Goal: Book appointment/travel/reservation

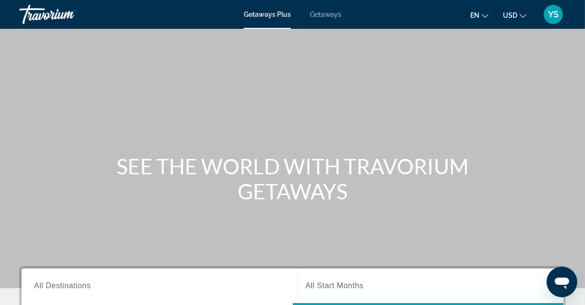
click at [328, 16] on span "Getaways" at bounding box center [325, 15] width 31 height 8
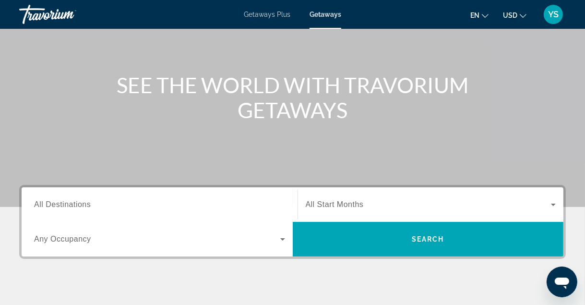
scroll to position [83, 0]
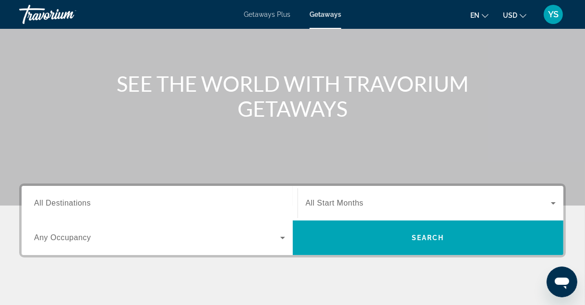
click at [82, 201] on span "All Destinations" at bounding box center [62, 203] width 57 height 8
click at [82, 201] on input "Destination All Destinations" at bounding box center [159, 204] width 251 height 12
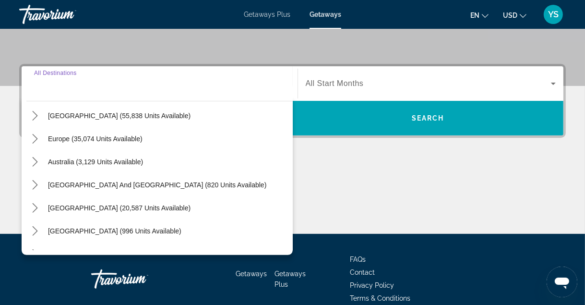
scroll to position [95, 0]
click at [41, 138] on mat-icon "Toggle Europe (35,074 units available) submenu" at bounding box center [34, 138] width 17 height 17
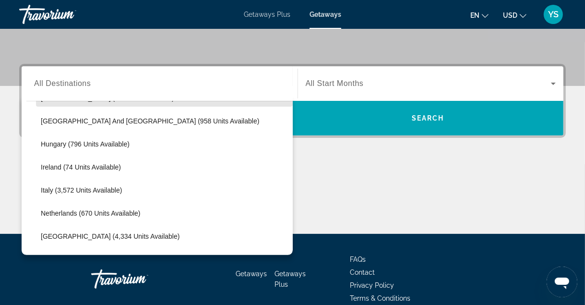
scroll to position [323, 0]
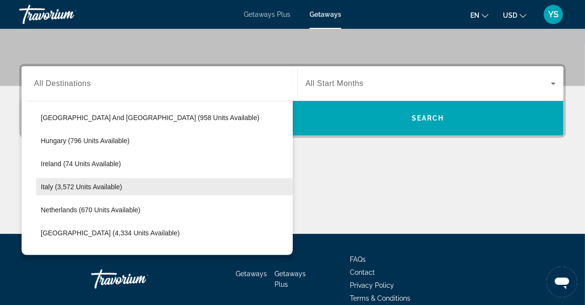
click at [91, 190] on span "Select destination: Italy (3,572 units available)" at bounding box center [164, 186] width 257 height 23
type input "**********"
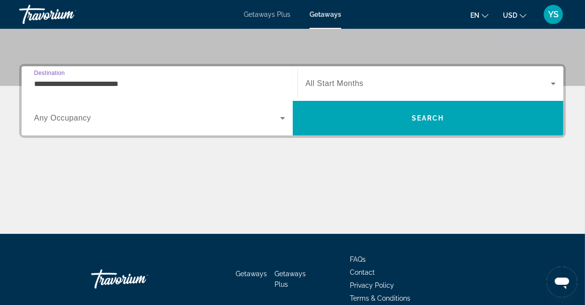
click at [427, 85] on span "Search widget" at bounding box center [429, 84] width 246 height 12
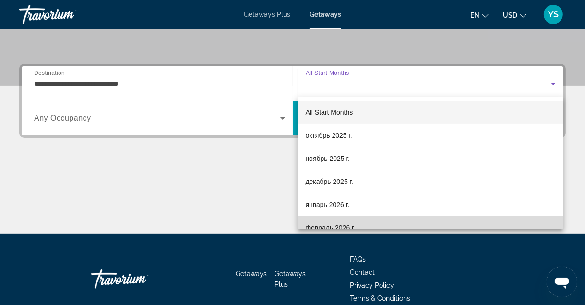
click at [368, 224] on mat-option "февраль 2026 г." at bounding box center [431, 227] width 266 height 23
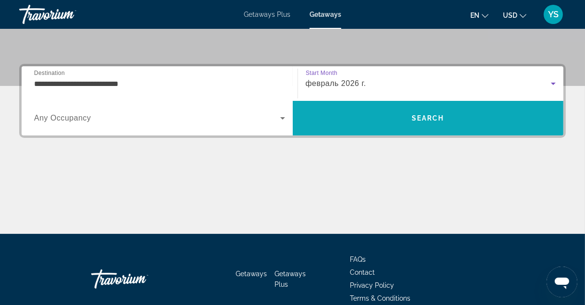
click at [388, 125] on span "Search" at bounding box center [428, 118] width 271 height 23
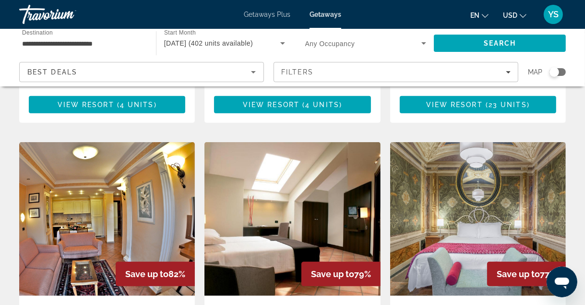
scroll to position [687, 0]
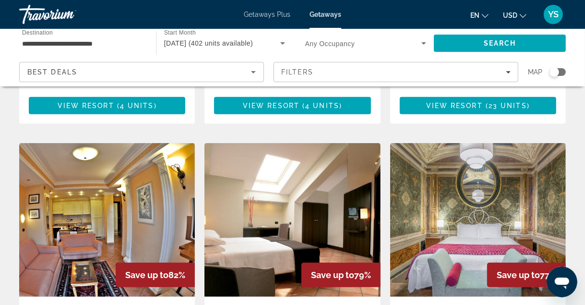
click at [115, 152] on img "Main content" at bounding box center [107, 220] width 176 height 154
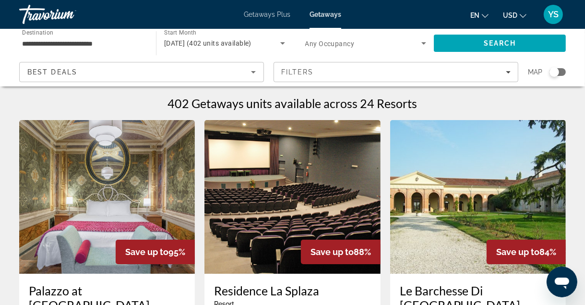
click at [265, 16] on span "Getaways Plus" at bounding box center [267, 15] width 47 height 8
